Goal: Transaction & Acquisition: Purchase product/service

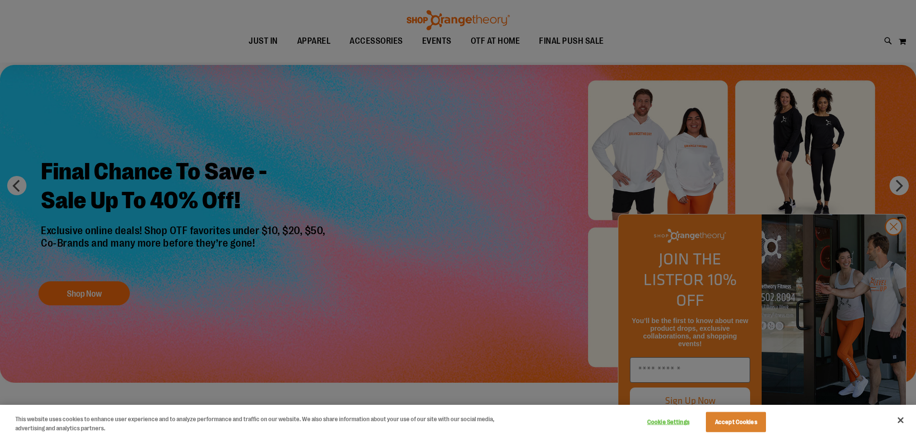
scroll to position [96, 0]
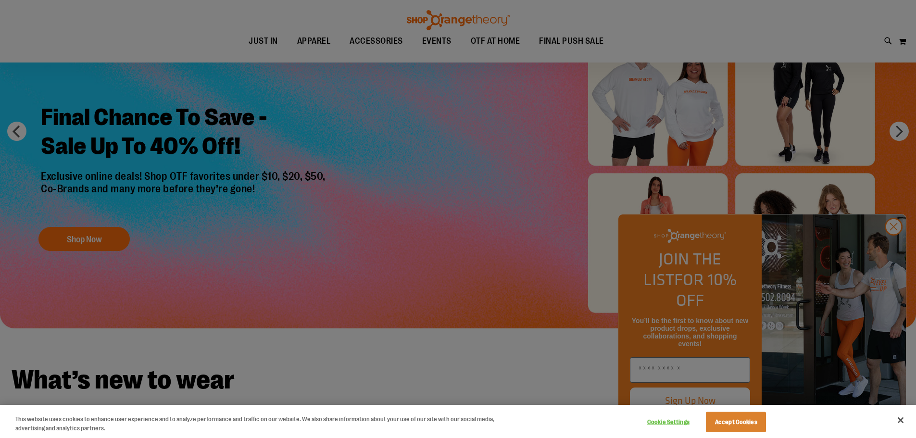
click at [893, 247] on div at bounding box center [458, 219] width 916 height 438
click at [893, 251] on div at bounding box center [458, 219] width 916 height 438
click at [897, 243] on div at bounding box center [458, 219] width 916 height 438
click at [735, 428] on button "Accept Cookies" at bounding box center [736, 422] width 60 height 20
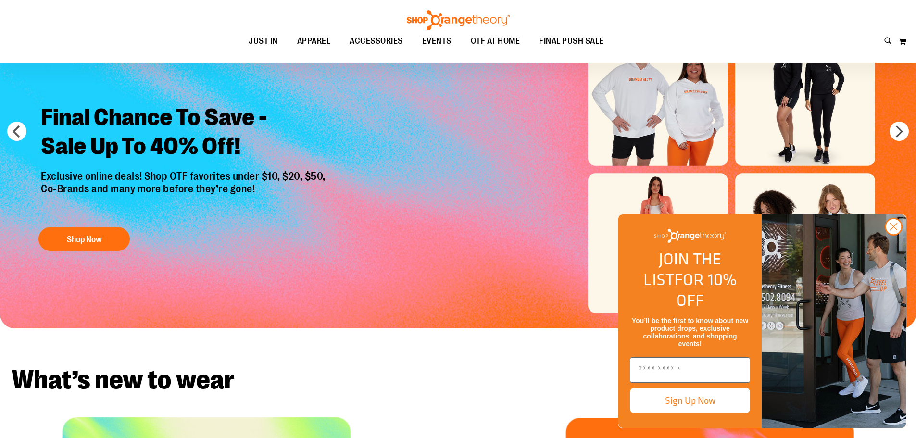
drag, startPoint x: 895, startPoint y: 245, endPoint x: 823, endPoint y: 249, distance: 71.3
click at [895, 235] on circle "Close dialog" at bounding box center [894, 227] width 16 height 16
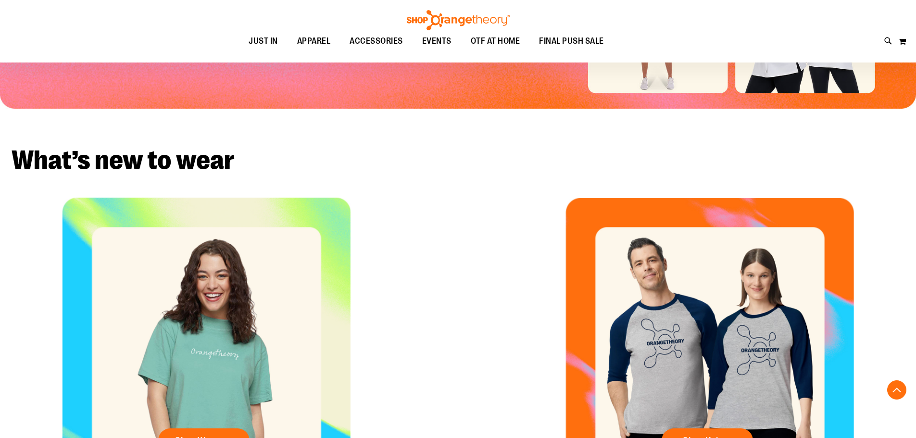
scroll to position [240, 0]
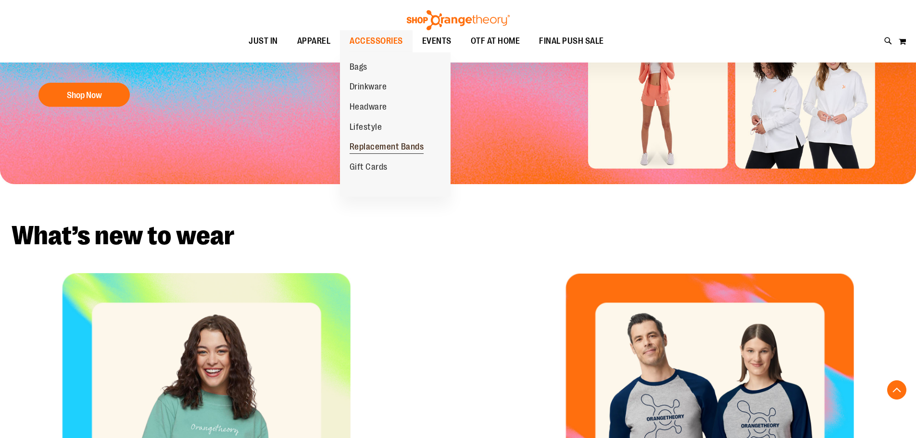
click at [397, 145] on span "Replacement Bands" at bounding box center [387, 148] width 75 height 12
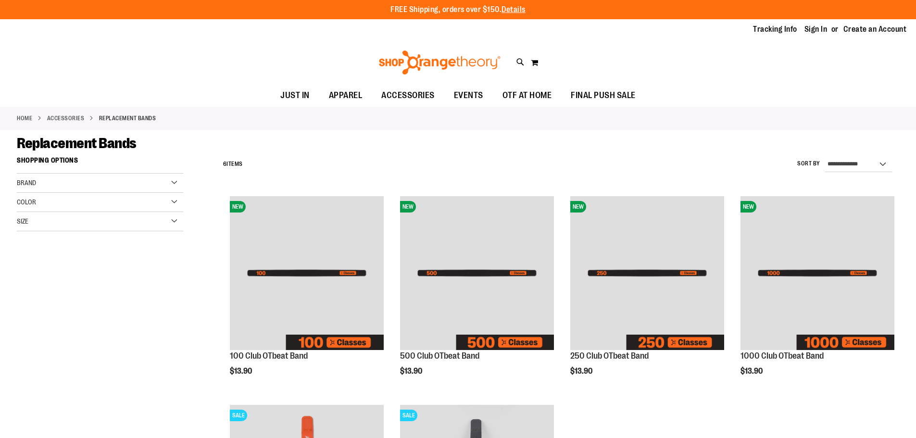
click at [79, 120] on link "ACCESSORIES" at bounding box center [66, 118] width 38 height 9
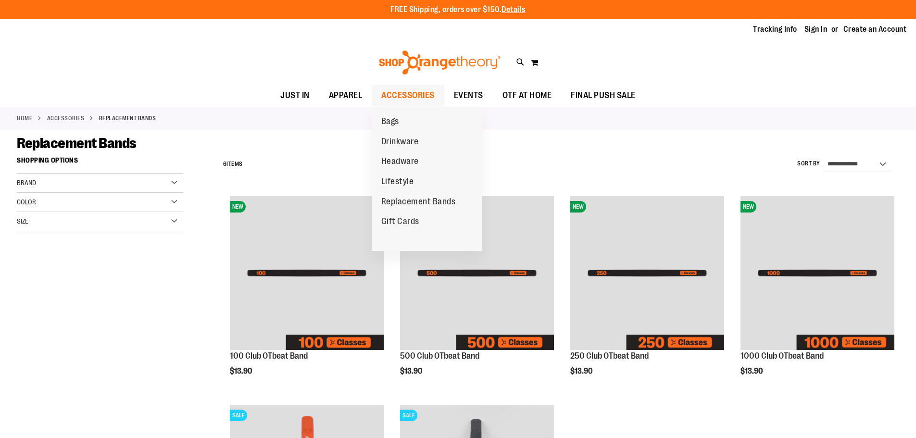
click at [417, 91] on span "ACCESSORIES" at bounding box center [407, 96] width 53 height 22
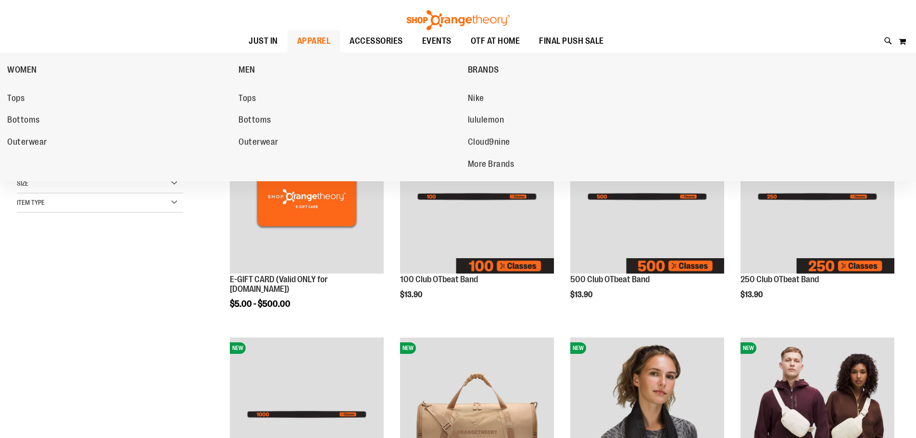
scroll to position [144, 0]
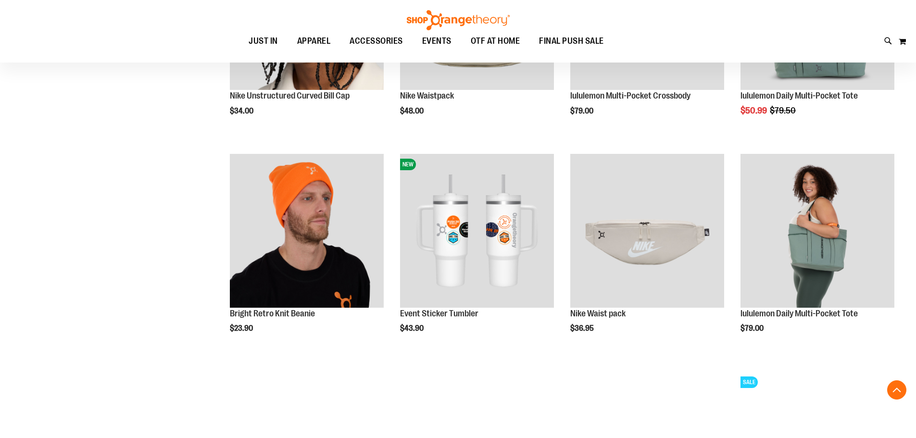
scroll to position [817, 0]
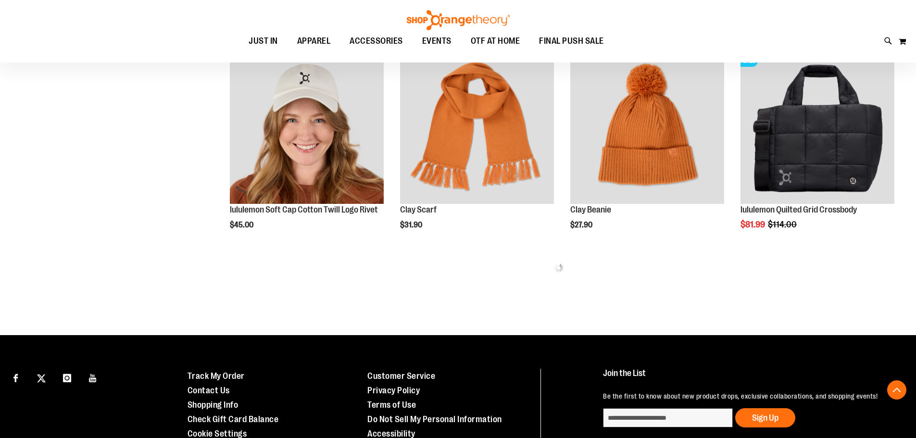
scroll to position [1298, 0]
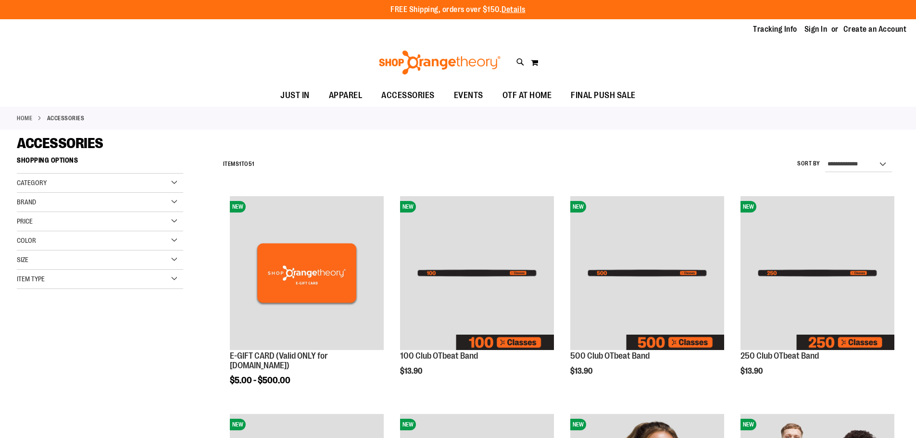
click at [61, 280] on div "Item Type" at bounding box center [100, 279] width 166 height 19
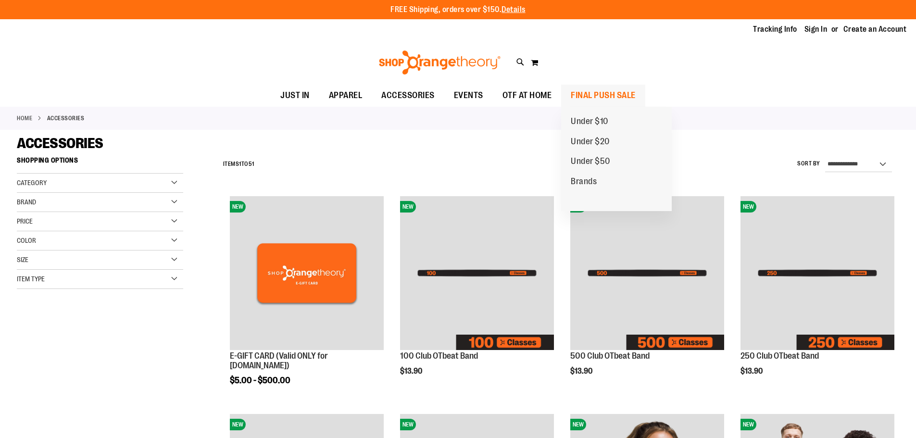
click at [619, 93] on span "FINAL PUSH SALE" at bounding box center [603, 96] width 65 height 22
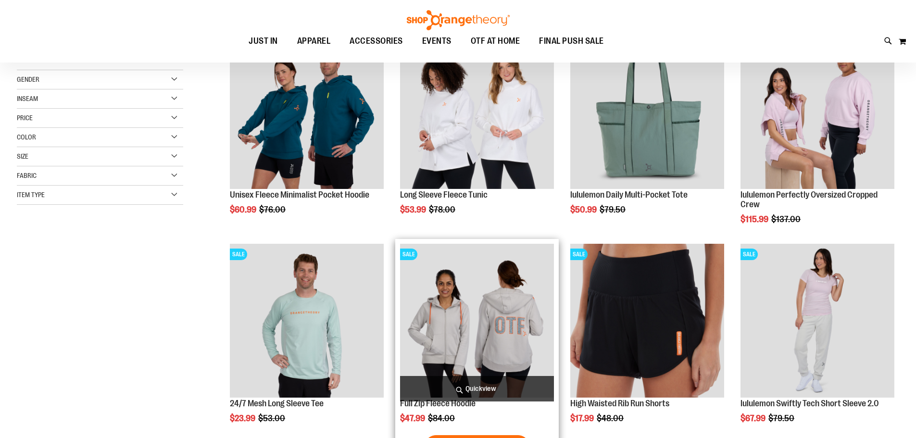
scroll to position [240, 0]
